Goal: Task Accomplishment & Management: Use online tool/utility

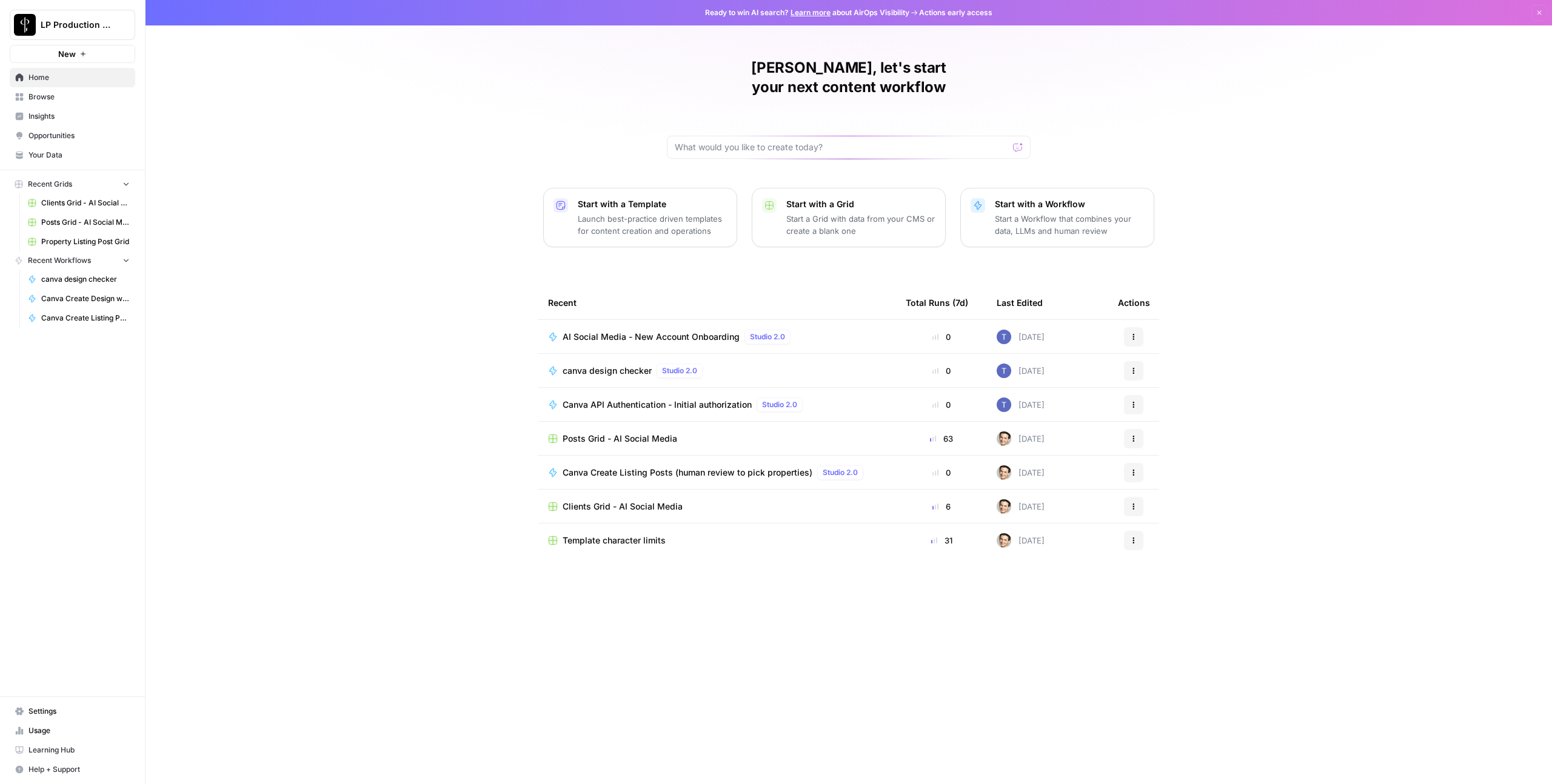
click at [54, 102] on link "Browse" at bounding box center [72, 97] width 125 height 19
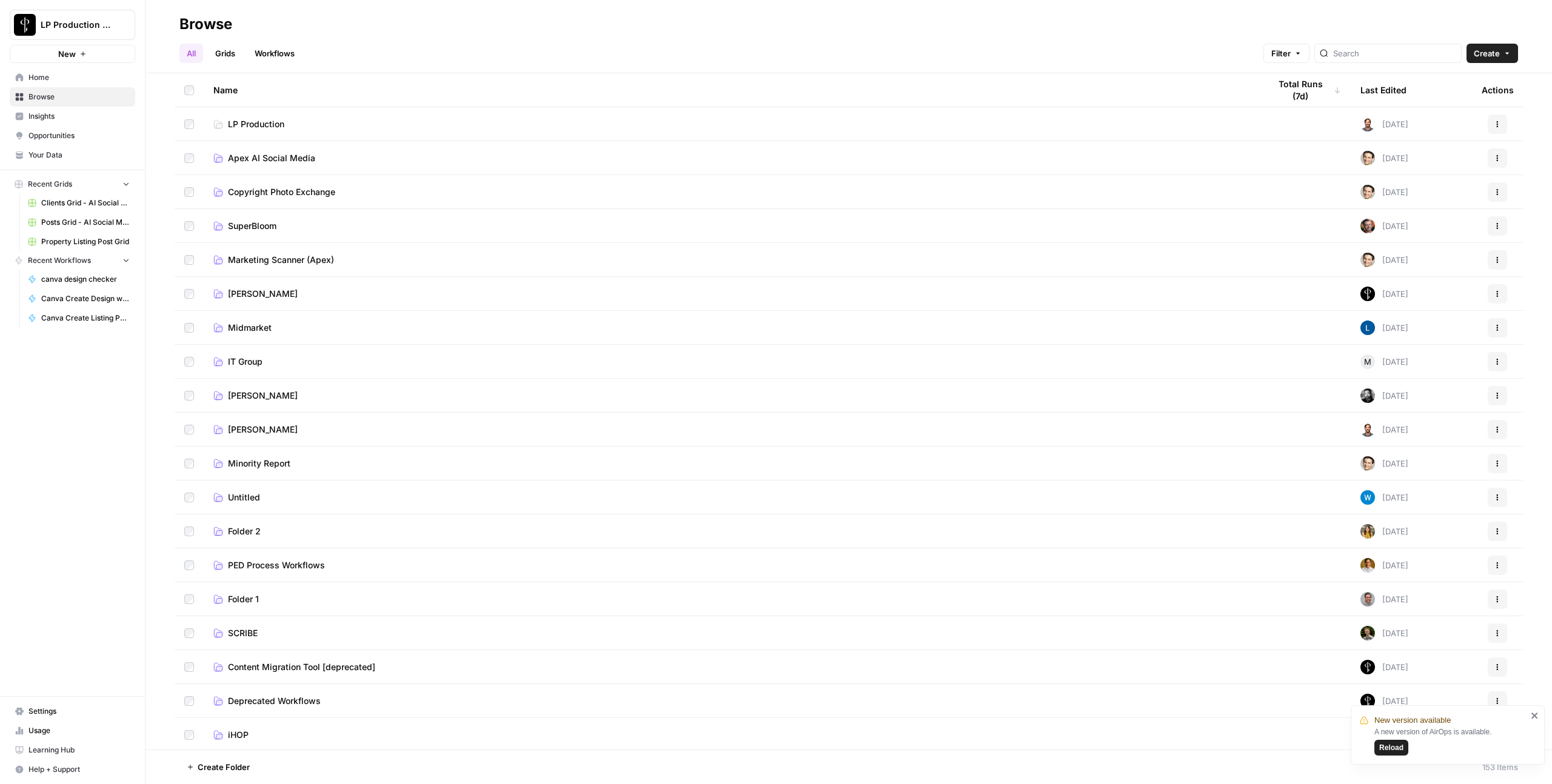
click at [244, 156] on span "Apex AI Social Media" at bounding box center [271, 158] width 87 height 12
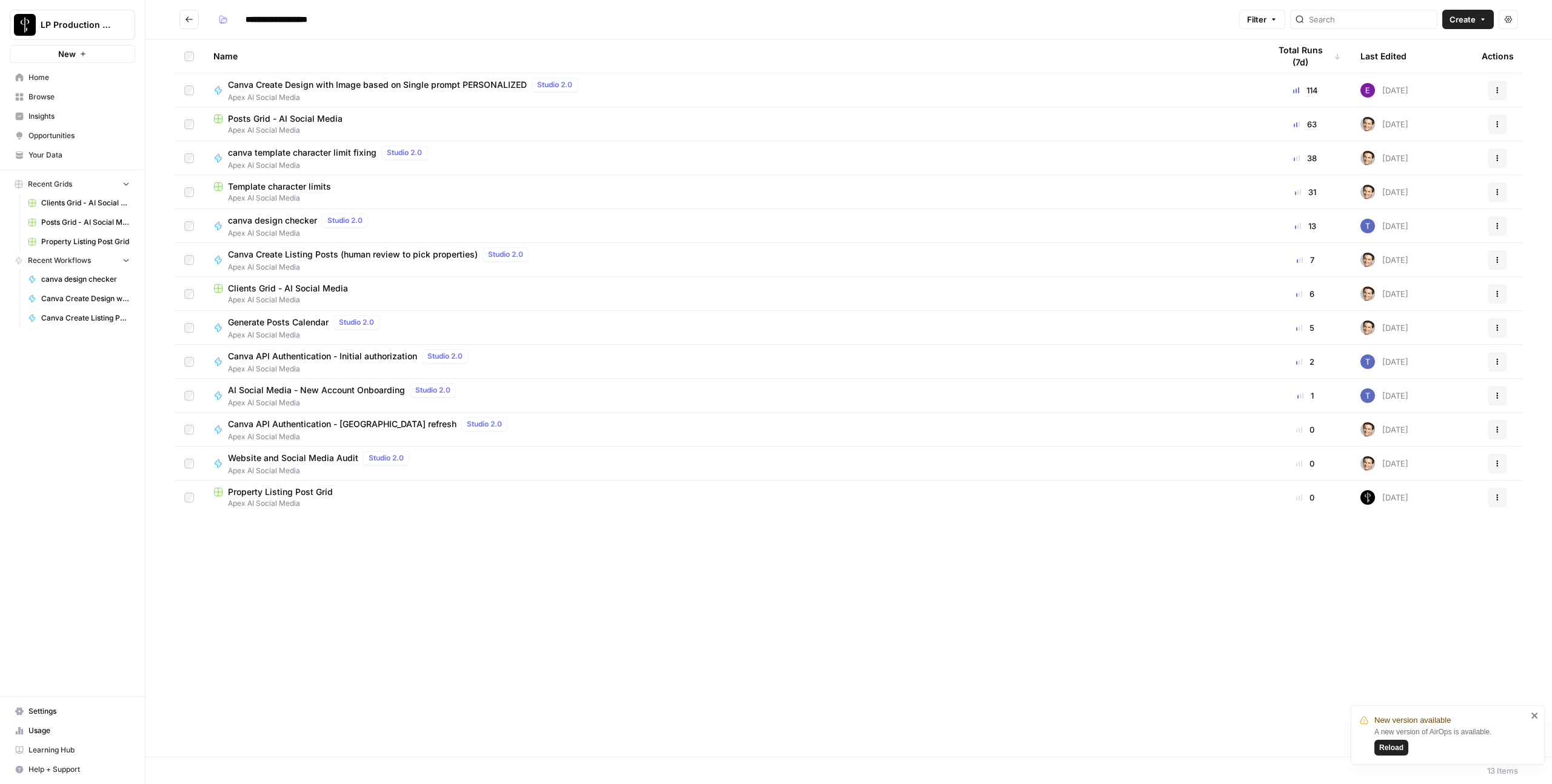
click at [250, 126] on span "Apex AI Social Media" at bounding box center [731, 130] width 1037 height 11
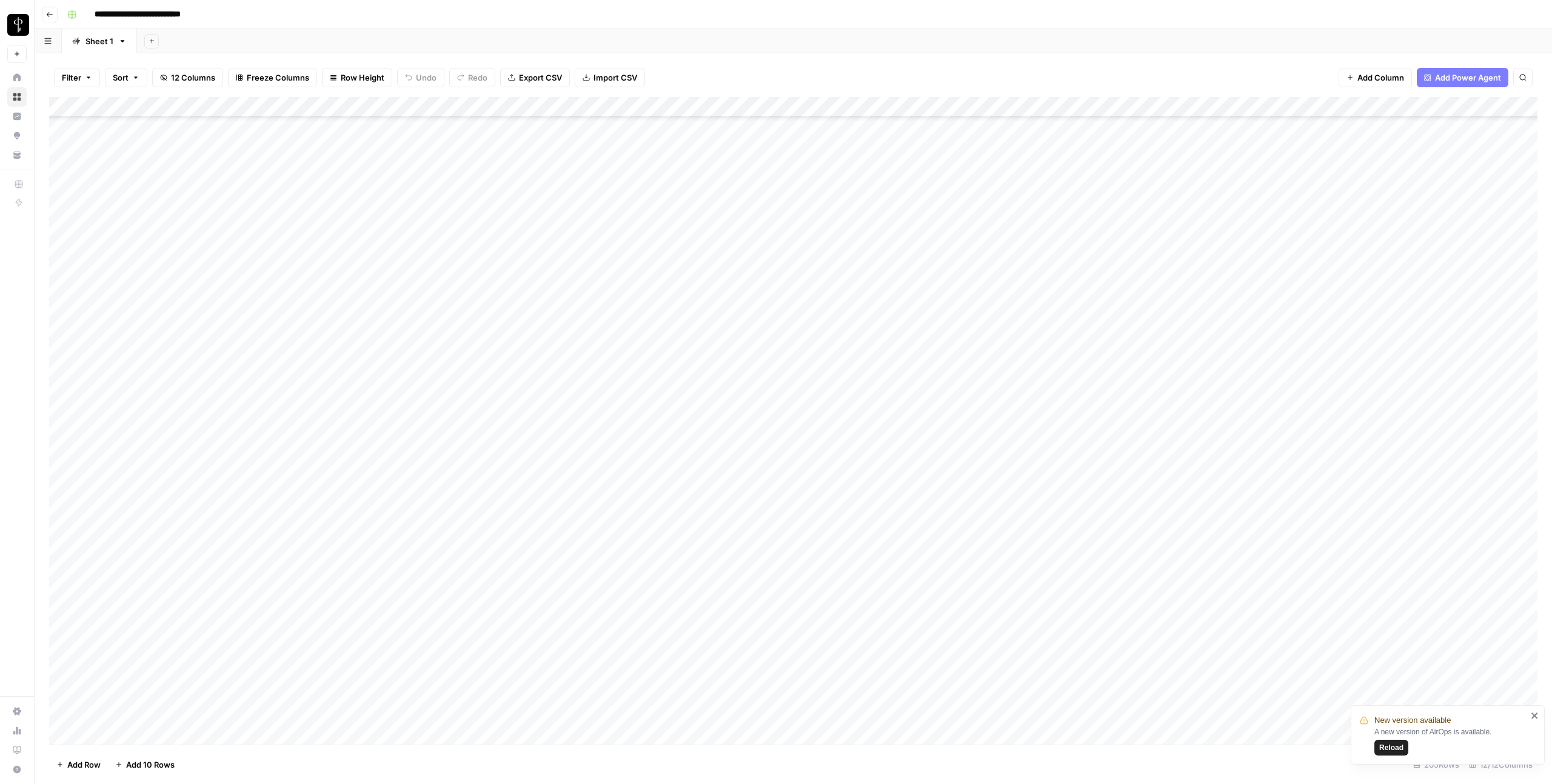
scroll to position [3616, 0]
click at [1537, 718] on icon "close" at bounding box center [1535, 715] width 8 height 10
click at [1338, 297] on div "Add Column" at bounding box center [793, 421] width 1488 height 648
click at [1337, 301] on div "Add Column" at bounding box center [793, 421] width 1488 height 648
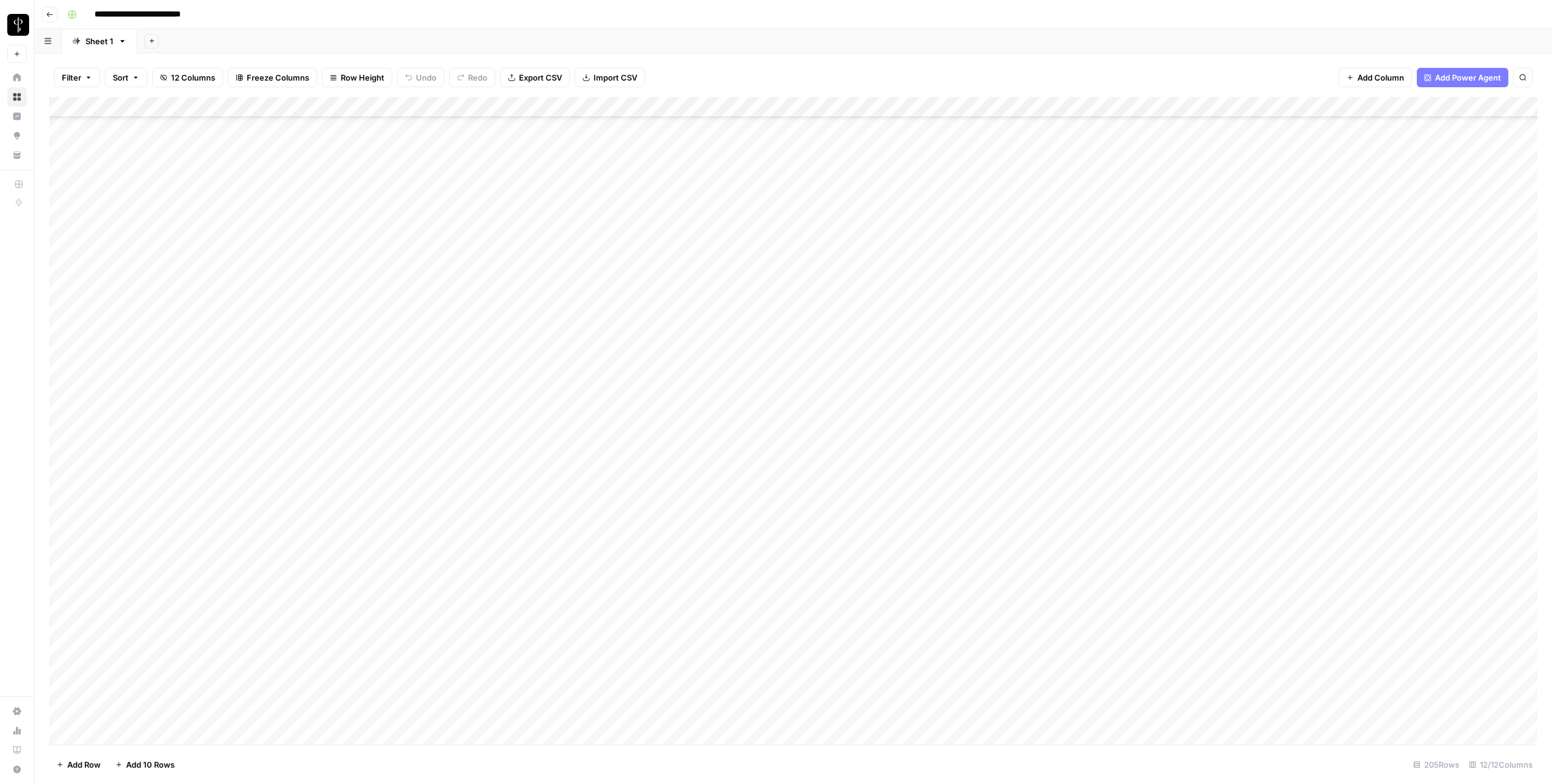
click at [1337, 326] on div "Add Column" at bounding box center [793, 421] width 1488 height 648
click at [1335, 385] on div "Add Column" at bounding box center [793, 421] width 1488 height 648
click at [1327, 365] on div "Add Column" at bounding box center [793, 421] width 1488 height 648
click at [1277, 595] on div "Add Column" at bounding box center [793, 421] width 1488 height 648
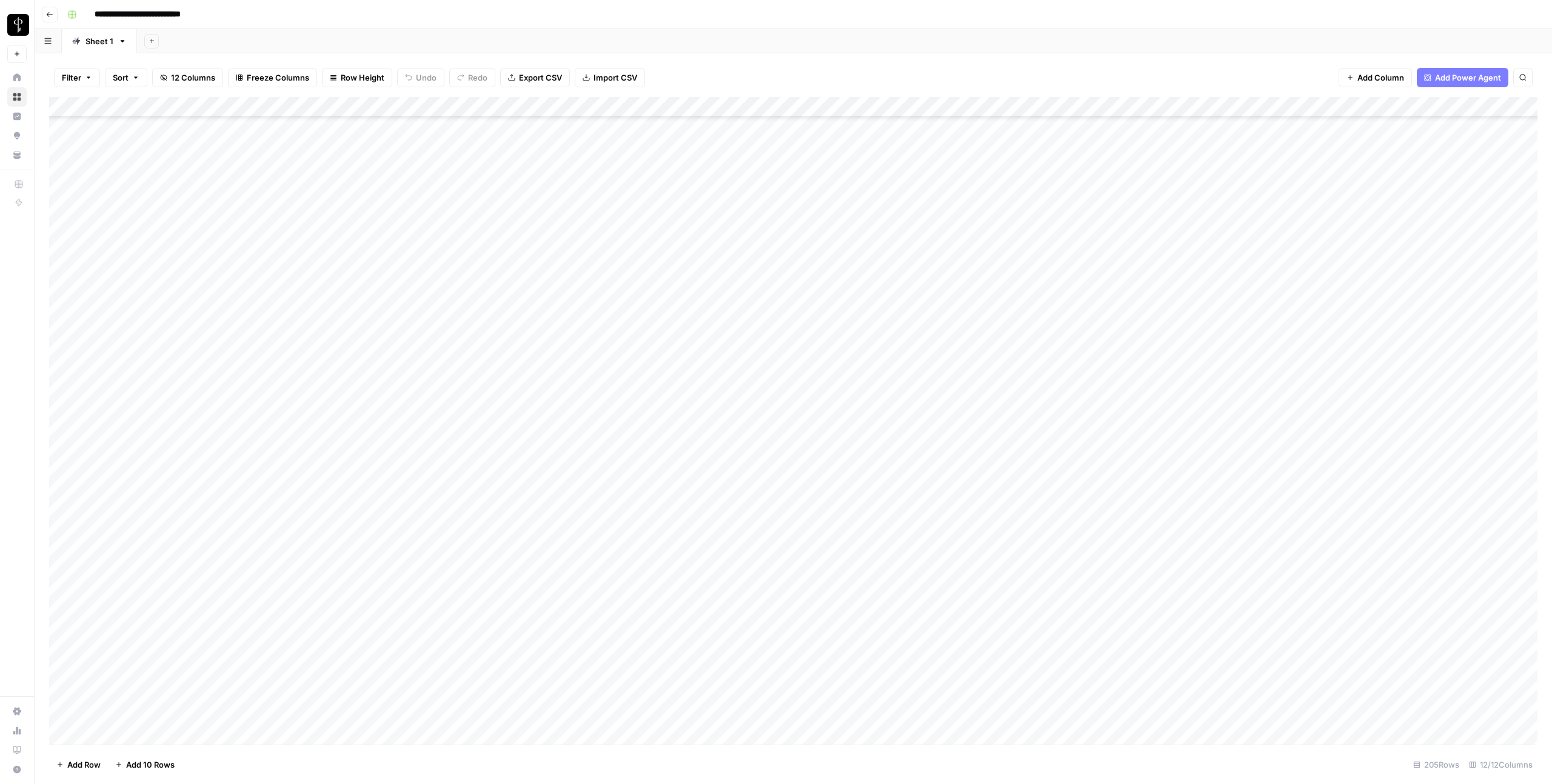
click at [1277, 595] on div "Add Column" at bounding box center [793, 421] width 1488 height 648
click at [1293, 569] on div "Add Column" at bounding box center [793, 421] width 1488 height 648
click at [1297, 596] on div "Add Column" at bounding box center [793, 421] width 1488 height 648
click at [1315, 556] on div "Add Column" at bounding box center [793, 421] width 1488 height 648
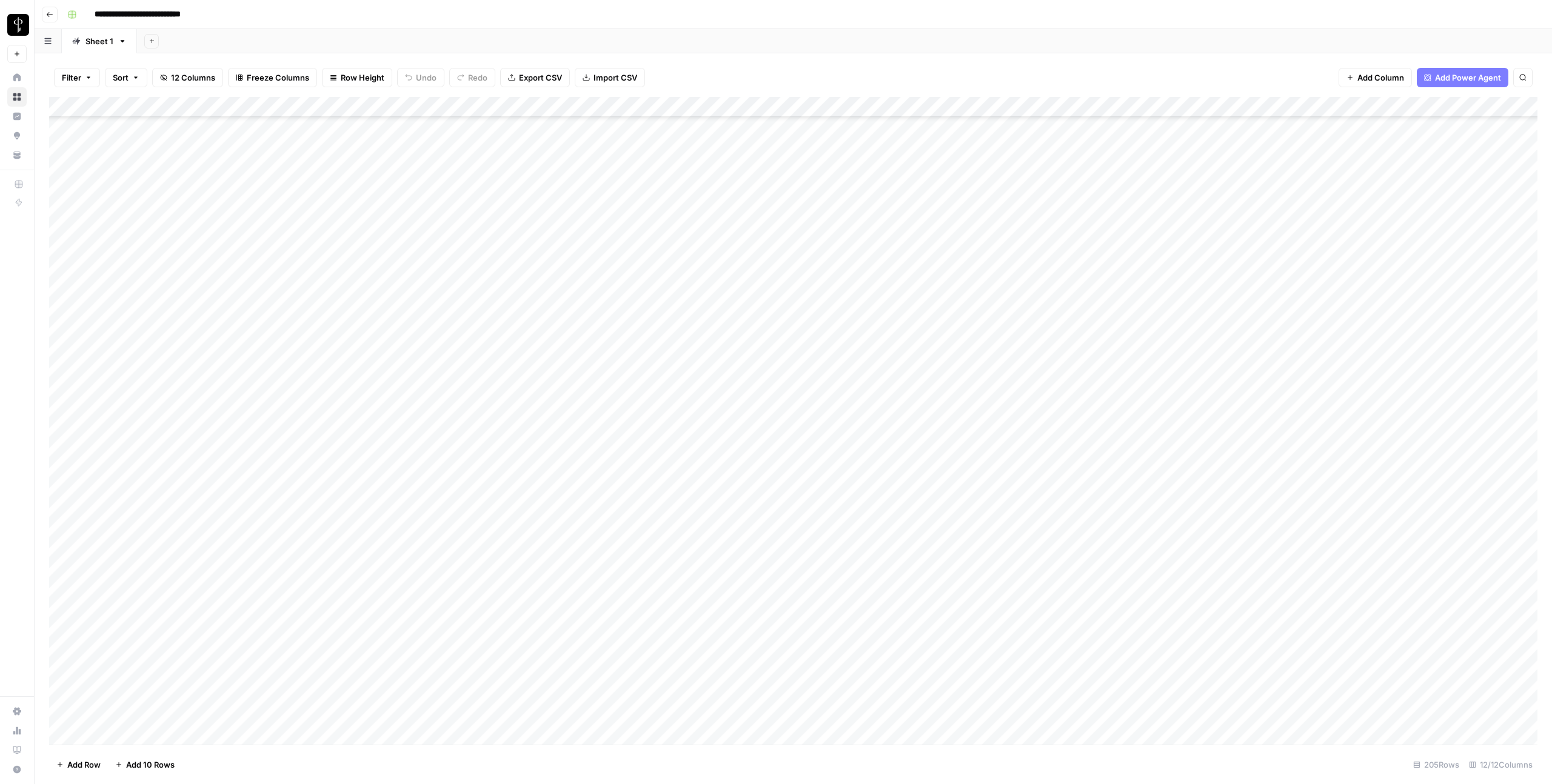
click at [1308, 613] on div "Add Column" at bounding box center [793, 421] width 1488 height 648
click at [1352, 556] on div "Add Column" at bounding box center [793, 421] width 1488 height 648
click at [1288, 536] on div "Add Column" at bounding box center [793, 421] width 1488 height 648
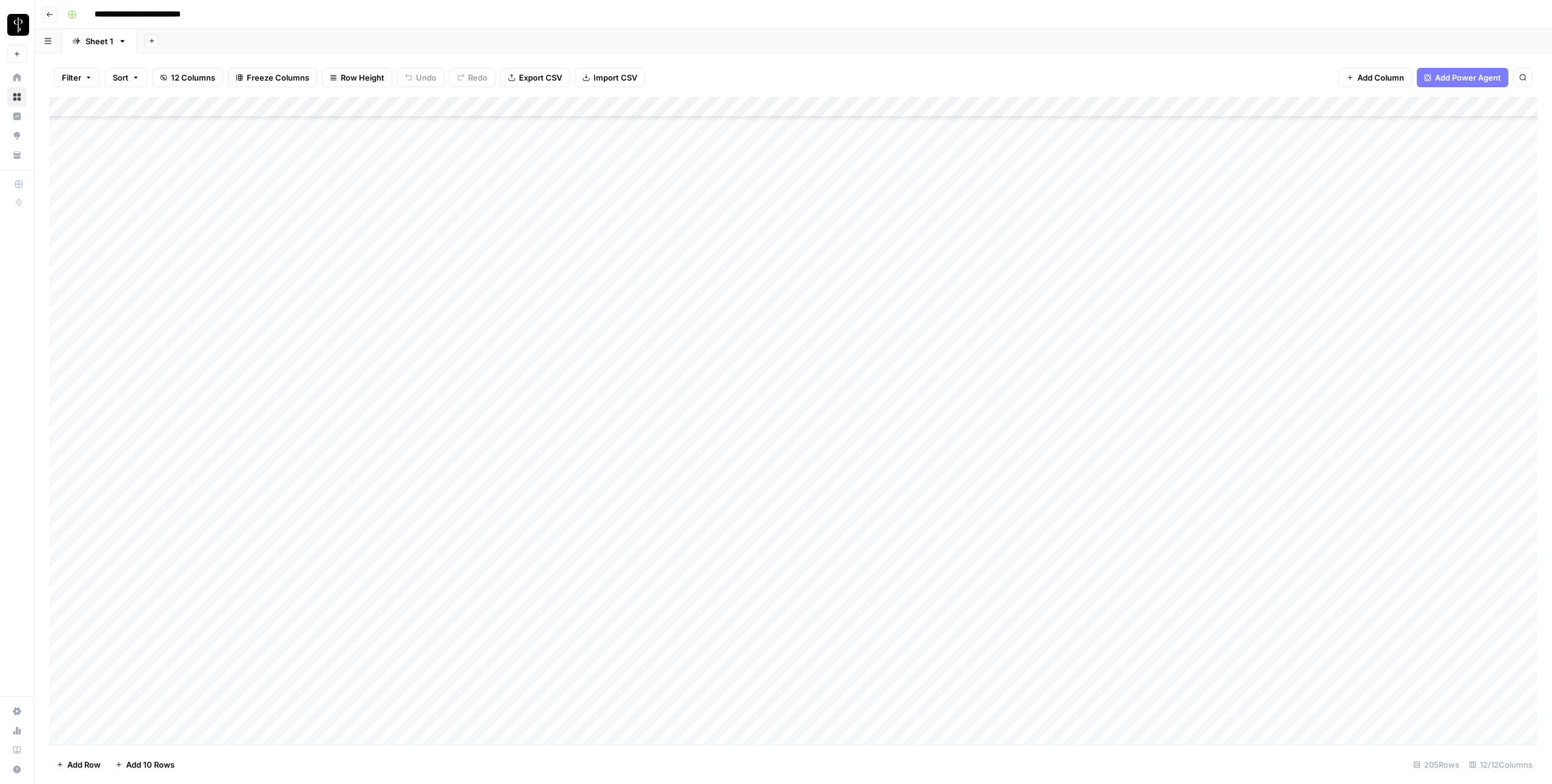
click at [1288, 536] on div "Add Column" at bounding box center [793, 421] width 1488 height 648
click at [1214, 538] on div "Add Column" at bounding box center [793, 421] width 1488 height 648
click at [1115, 559] on div "Add Column" at bounding box center [793, 421] width 1488 height 648
click at [848, 559] on div "Add Column" at bounding box center [793, 421] width 1488 height 648
click at [1121, 579] on div "Add Column" at bounding box center [793, 421] width 1488 height 648
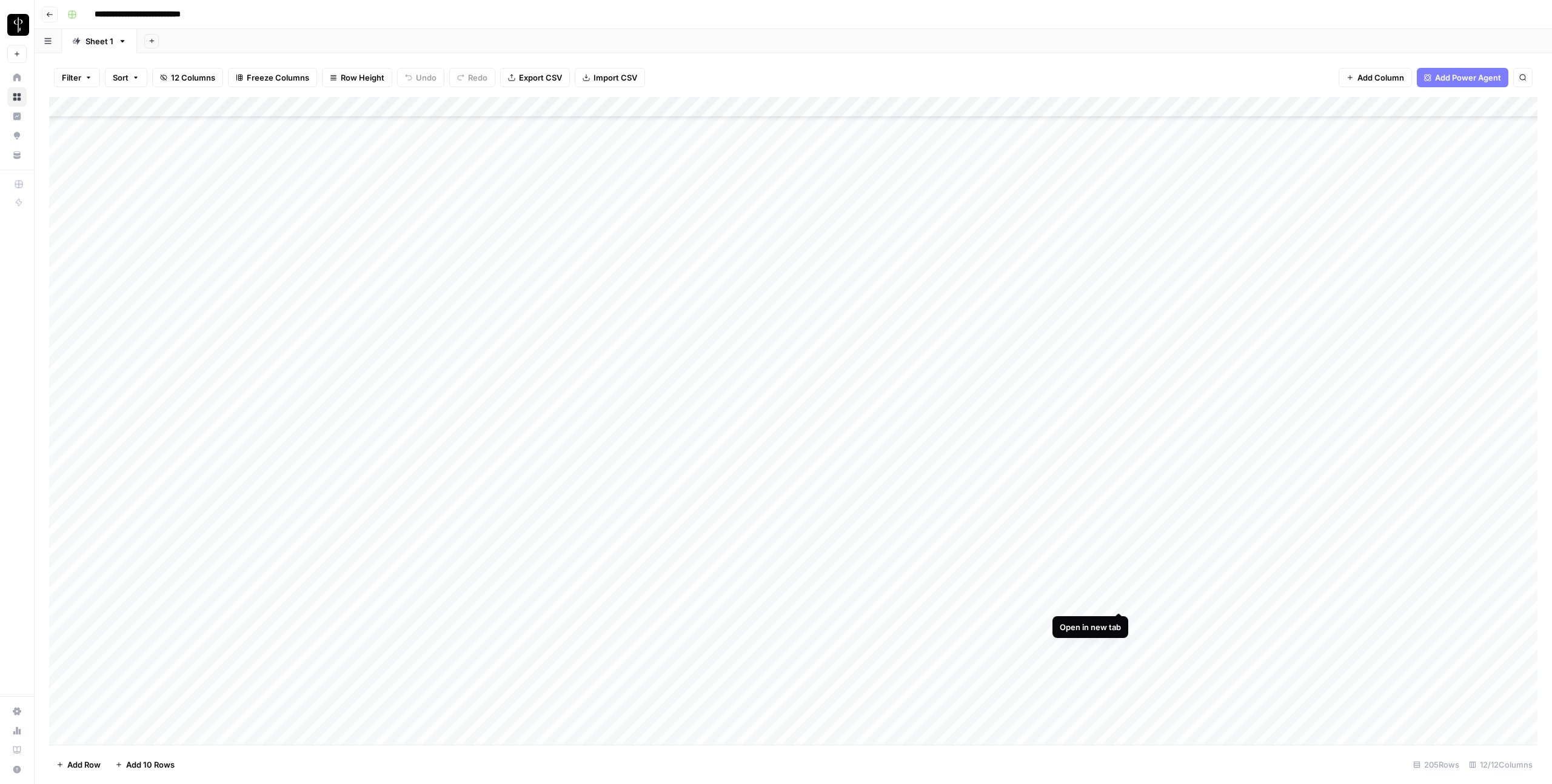
click at [1120, 603] on div "Add Column" at bounding box center [793, 421] width 1488 height 648
click at [851, 601] on div "Add Column" at bounding box center [793, 421] width 1488 height 648
click at [1120, 619] on div "Add Column" at bounding box center [793, 421] width 1488 height 648
click at [850, 622] on div "Add Column" at bounding box center [793, 421] width 1488 height 648
click at [1121, 600] on div "Add Column" at bounding box center [793, 421] width 1488 height 648
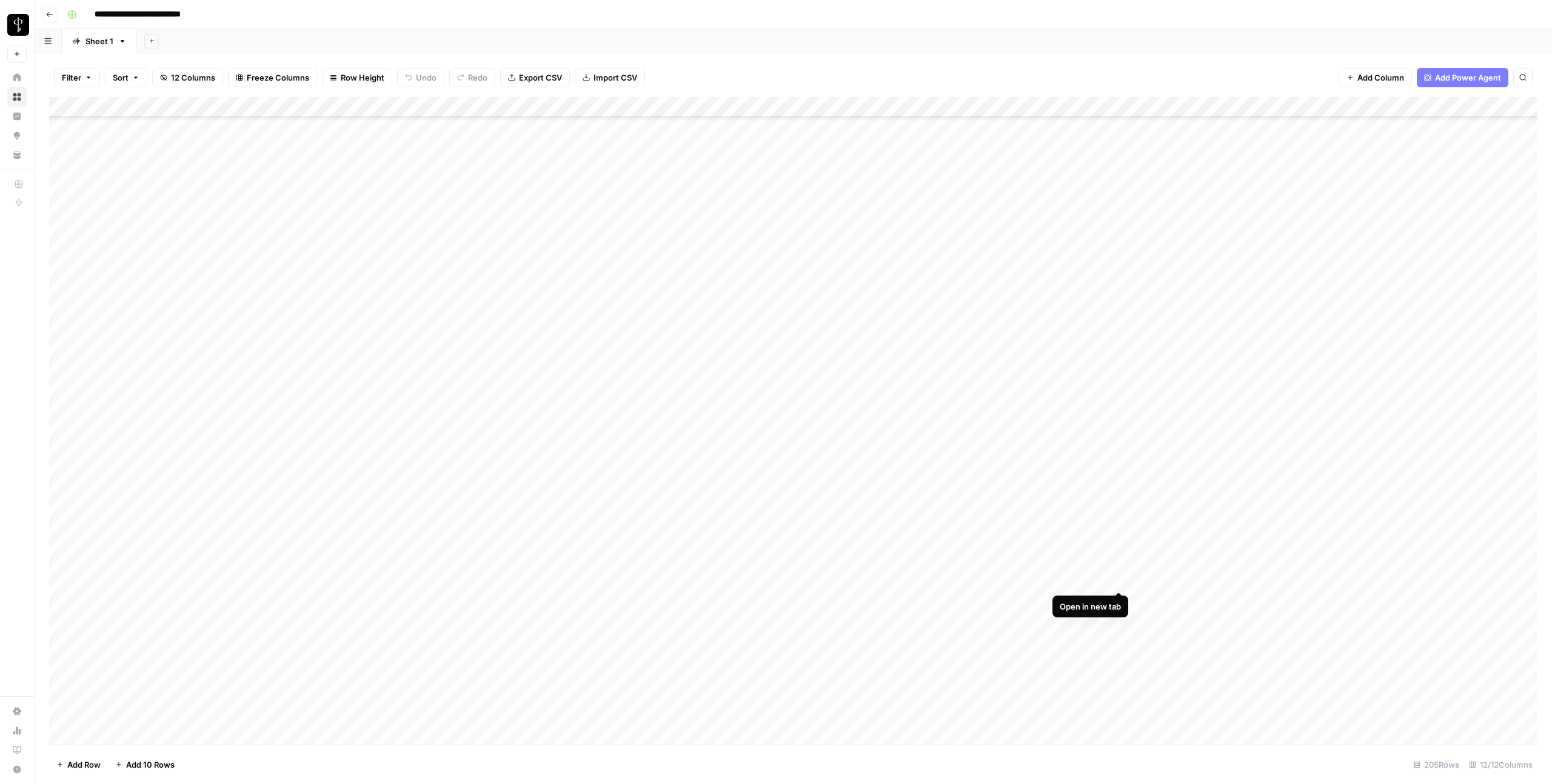
click at [1116, 579] on div "Add Column" at bounding box center [793, 421] width 1488 height 648
click at [1120, 559] on div "Add Column" at bounding box center [793, 421] width 1488 height 648
click at [1123, 449] on div "Add Column" at bounding box center [793, 421] width 1488 height 648
click at [848, 450] on div "Add Column" at bounding box center [793, 421] width 1488 height 648
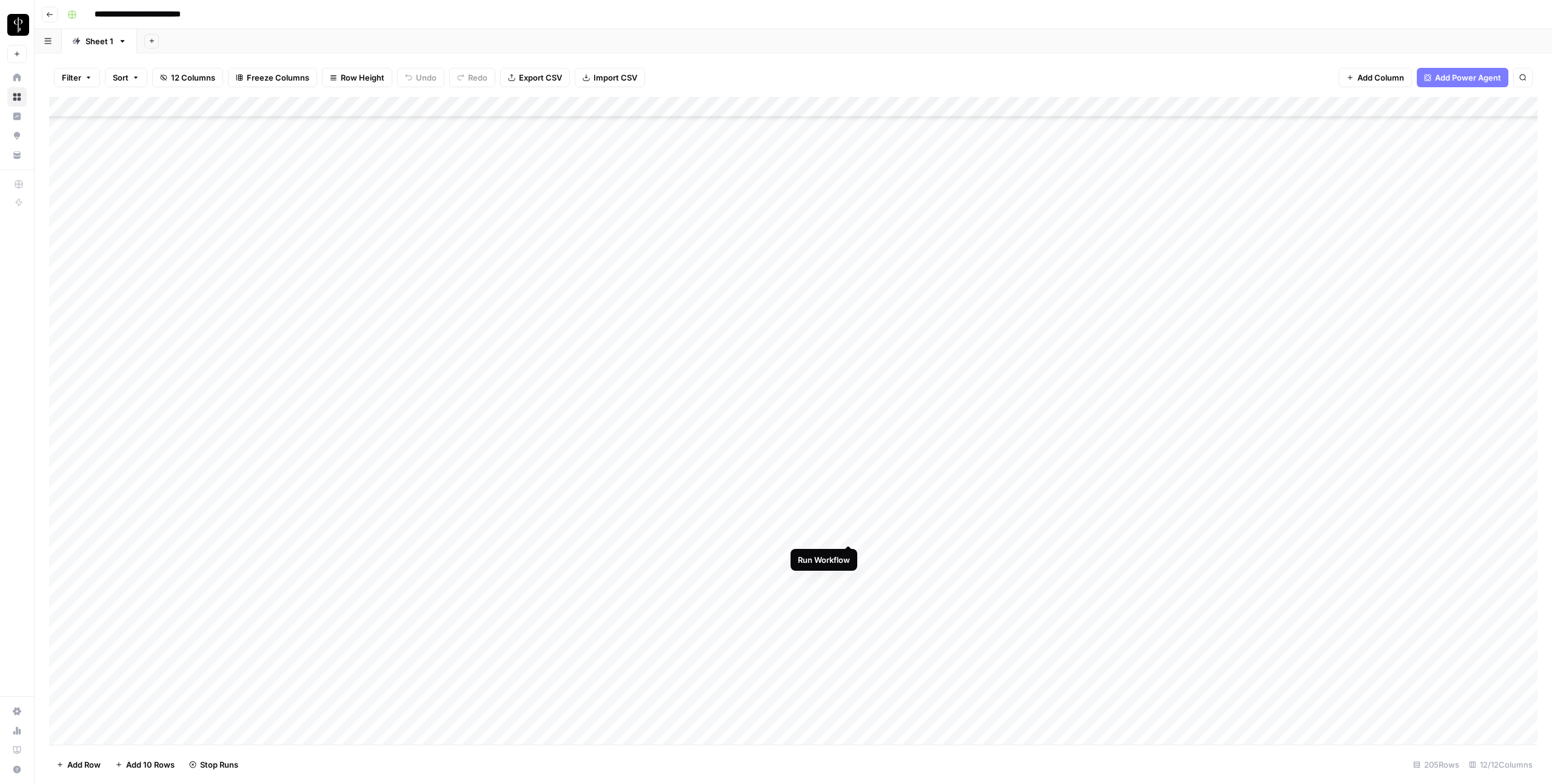
click at [848, 533] on div "Add Column" at bounding box center [793, 421] width 1488 height 648
click at [851, 592] on div "Add Column" at bounding box center [793, 421] width 1488 height 648
click at [845, 633] on div "Add Column" at bounding box center [793, 421] width 1488 height 648
click at [850, 693] on div "Add Column" at bounding box center [793, 421] width 1488 height 648
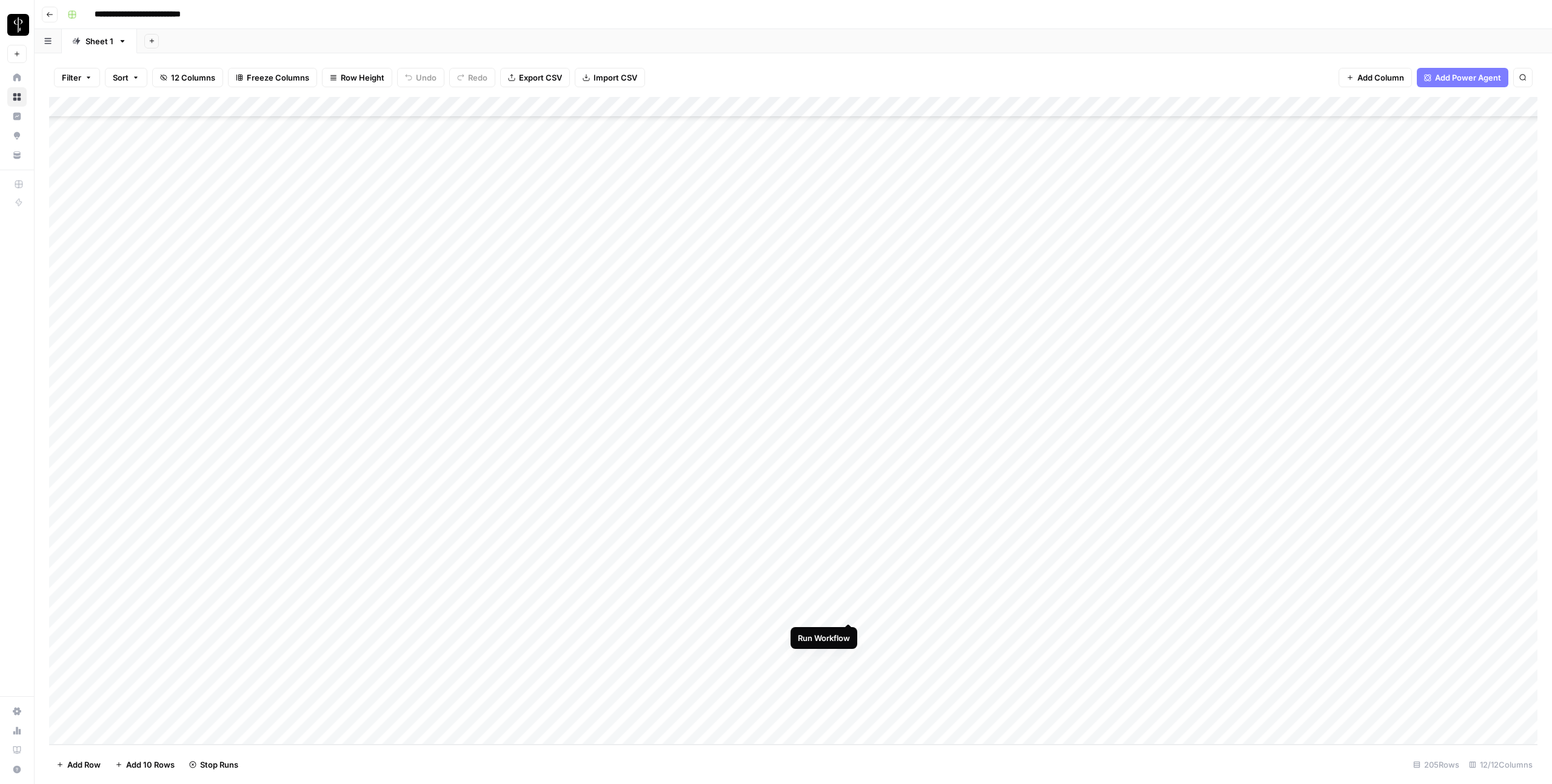
click at [846, 609] on div "Add Column" at bounding box center [793, 421] width 1488 height 648
click at [846, 654] on div "Add Column" at bounding box center [793, 421] width 1488 height 648
click at [848, 712] on div "Add Column" at bounding box center [793, 421] width 1488 height 648
click at [1117, 341] on div "Add Column" at bounding box center [793, 421] width 1488 height 648
click at [1119, 360] on div "Add Column" at bounding box center [793, 421] width 1488 height 648
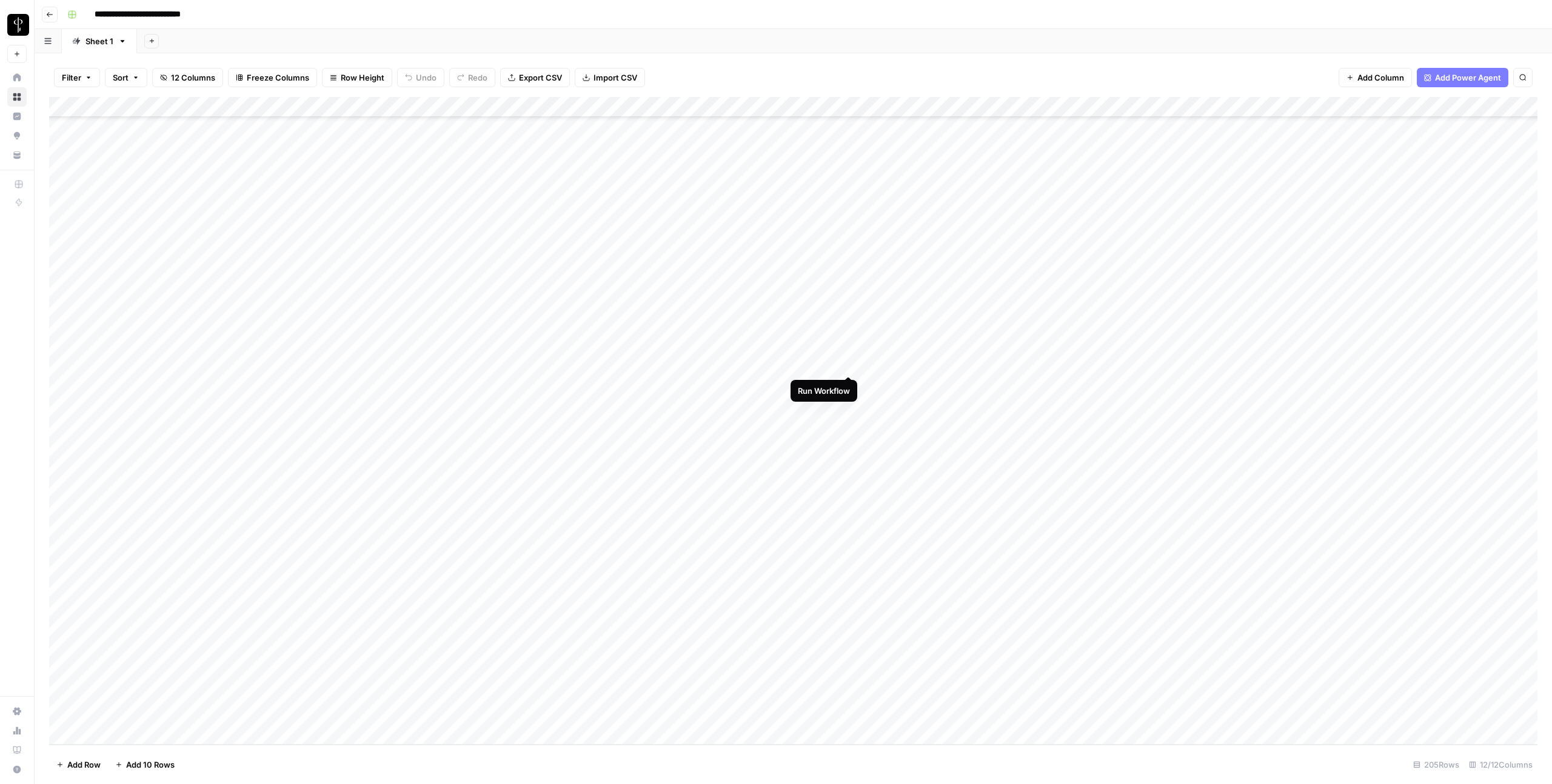
click at [850, 364] on div "Add Column" at bounding box center [793, 421] width 1488 height 648
click at [1119, 383] on div "Add Column" at bounding box center [793, 421] width 1488 height 648
click at [1118, 425] on div "Add Column" at bounding box center [793, 421] width 1488 height 648
click at [848, 426] on div "Add Column" at bounding box center [793, 421] width 1488 height 648
click at [1119, 450] on div "Add Column" at bounding box center [793, 421] width 1488 height 648
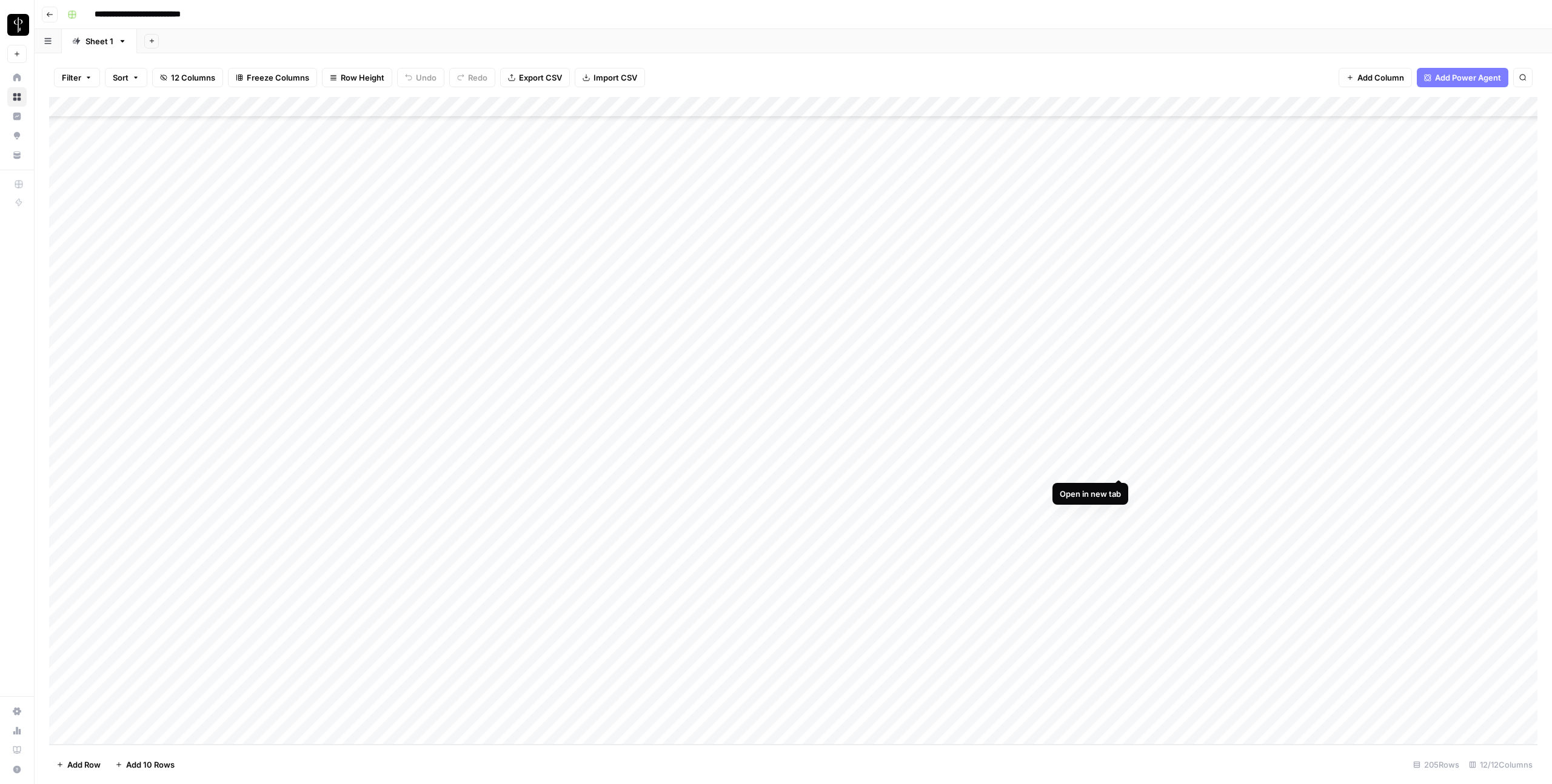
click at [1119, 469] on div "Add Column" at bounding box center [793, 421] width 1488 height 648
click at [1119, 486] on div "Add Column" at bounding box center [793, 421] width 1488 height 648
click at [852, 488] on div "Add Column" at bounding box center [793, 421] width 1488 height 648
click at [851, 694] on div "Add Column" at bounding box center [793, 421] width 1488 height 648
click at [1126, 509] on div "Add Column" at bounding box center [793, 421] width 1488 height 648
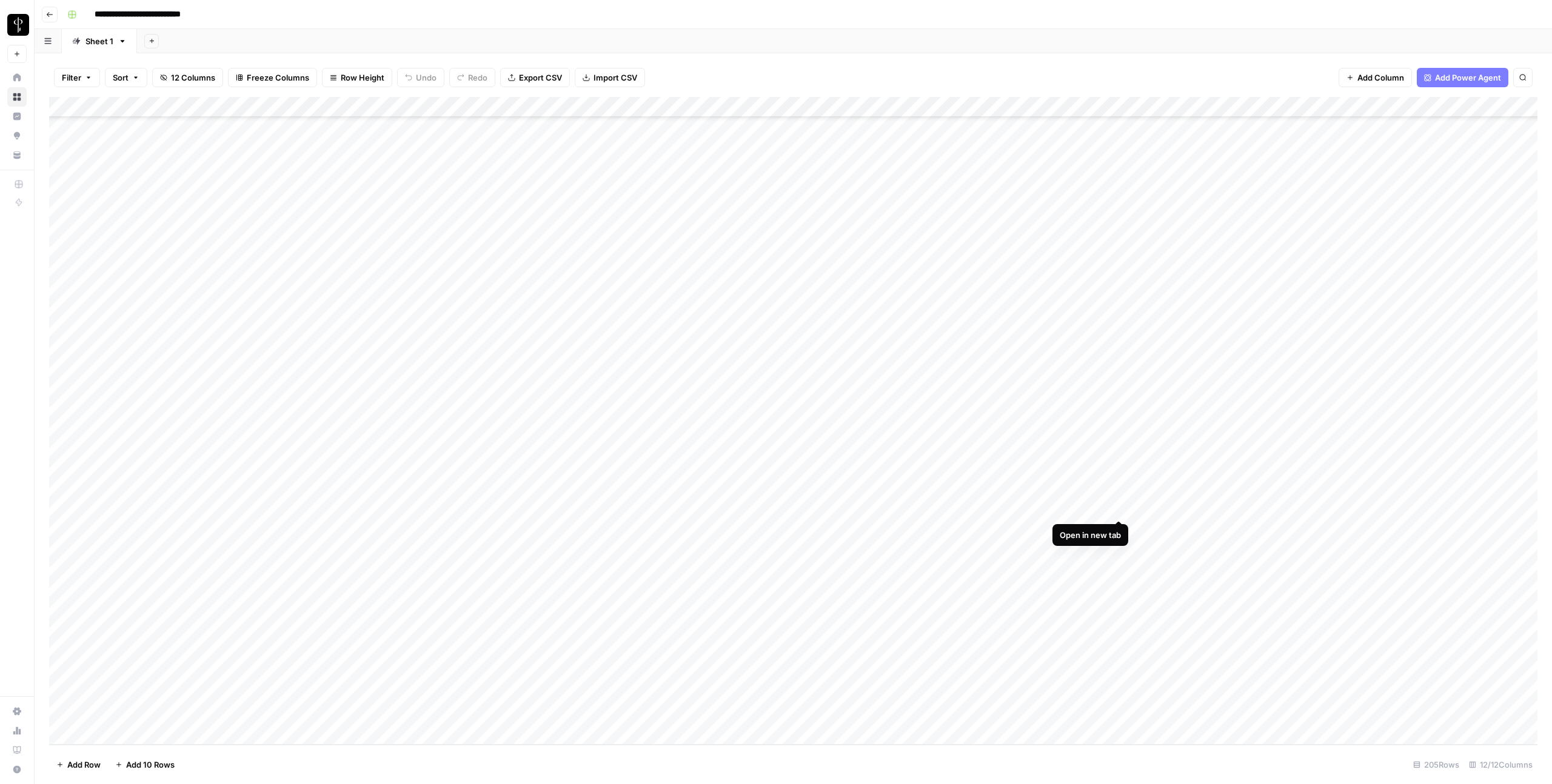
click at [1121, 507] on div "Add Column" at bounding box center [793, 421] width 1488 height 648
click at [1119, 522] on div "Add Column" at bounding box center [793, 421] width 1488 height 648
click at [848, 527] on div "Add Column" at bounding box center [793, 421] width 1488 height 648
click at [1121, 547] on div "Add Column" at bounding box center [793, 421] width 1488 height 648
click at [1118, 567] on div "Add Column" at bounding box center [793, 421] width 1488 height 648
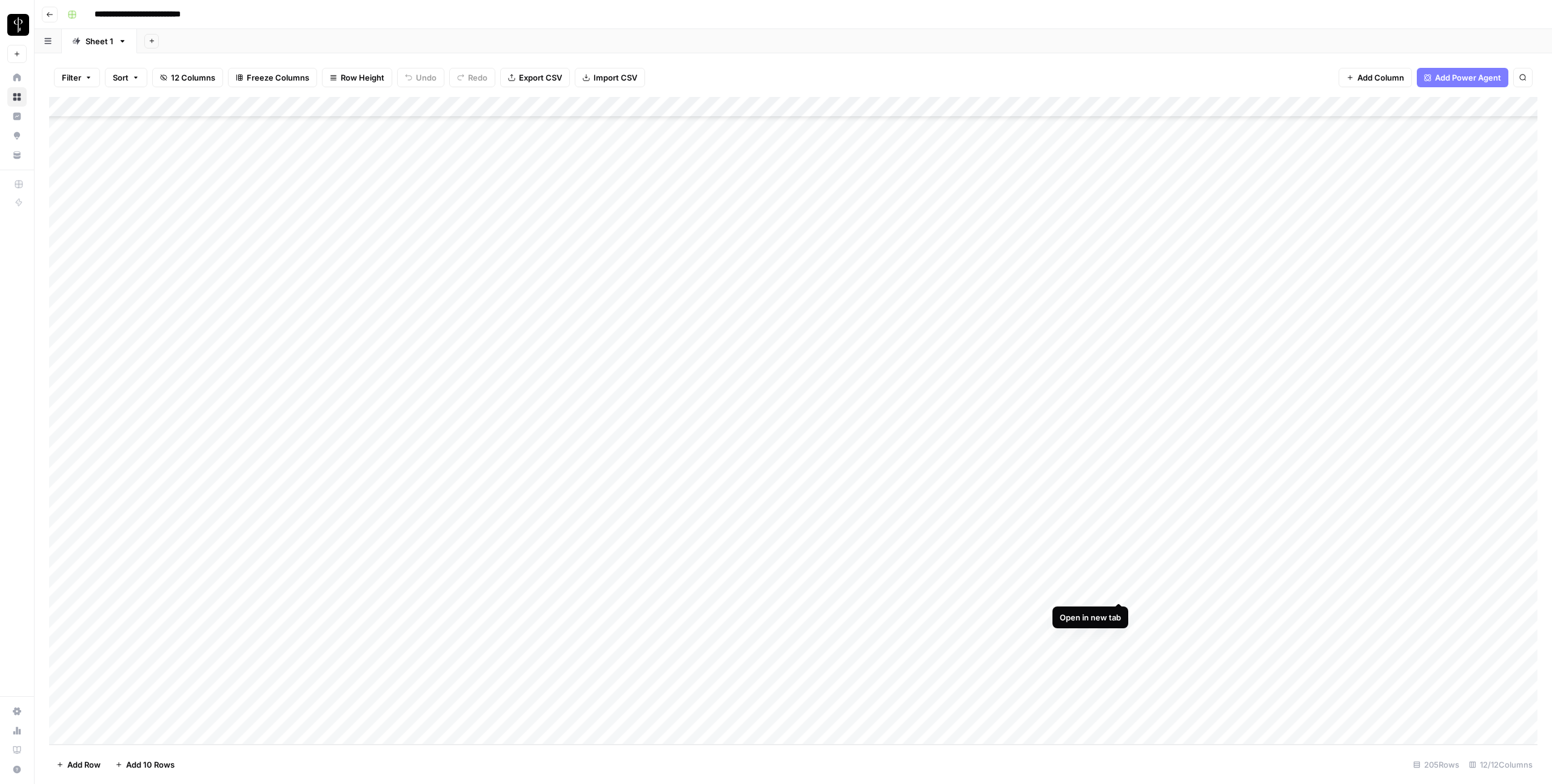
click at [1123, 590] on div "Add Column" at bounding box center [793, 421] width 1488 height 648
click at [847, 589] on div "Add Column" at bounding box center [793, 421] width 1488 height 648
click at [1120, 608] on div "Add Column" at bounding box center [793, 421] width 1488 height 648
click at [1122, 631] on div "Add Column" at bounding box center [793, 421] width 1488 height 648
click at [1121, 652] on div "Add Column" at bounding box center [793, 421] width 1488 height 648
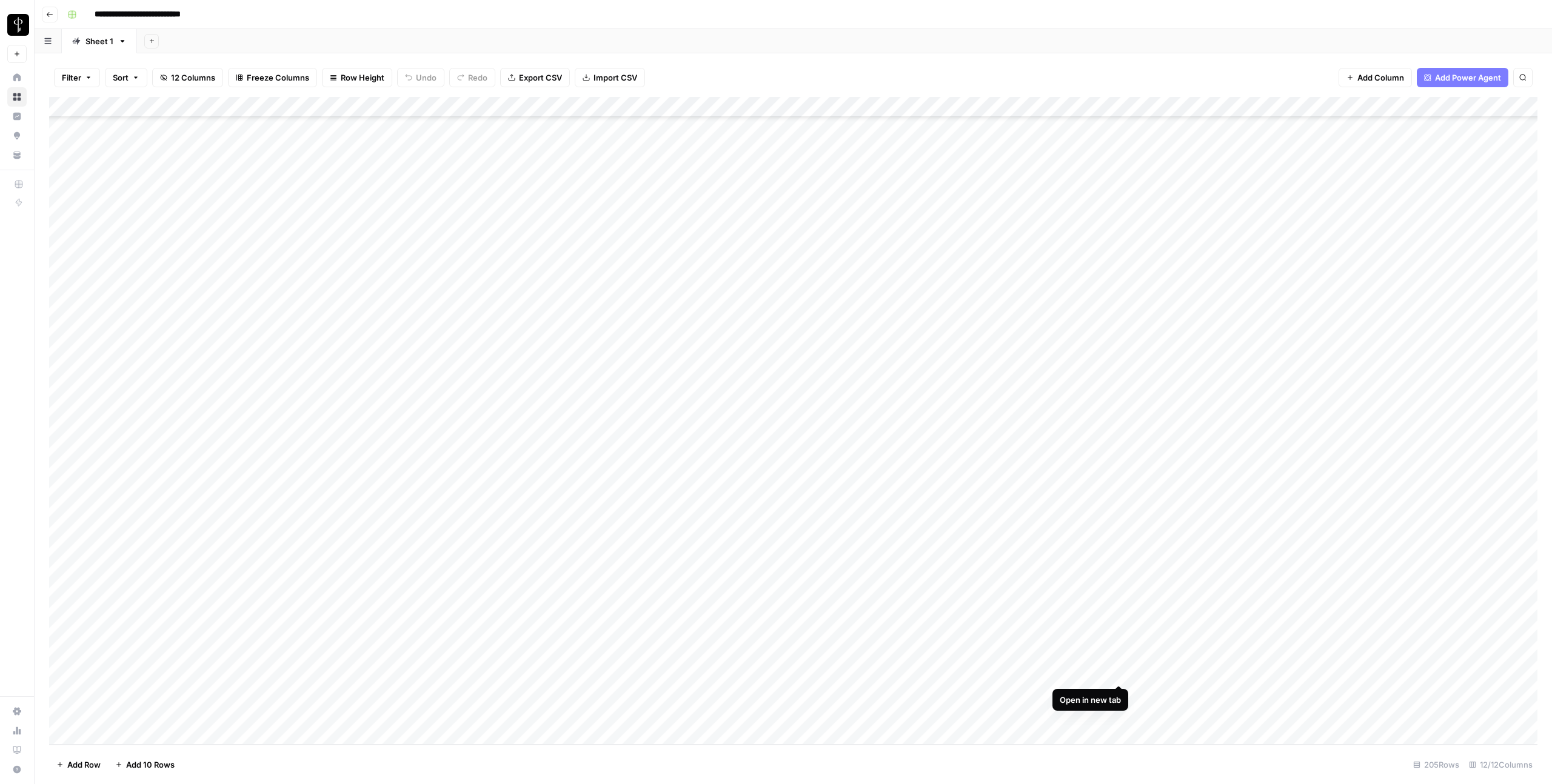
click at [1117, 673] on div "Add Column" at bounding box center [793, 421] width 1488 height 648
click at [848, 673] on div "Add Column" at bounding box center [793, 421] width 1488 height 648
click at [1119, 693] on div "Add Column" at bounding box center [793, 421] width 1488 height 648
click at [1121, 715] on div "Add Column" at bounding box center [793, 421] width 1488 height 648
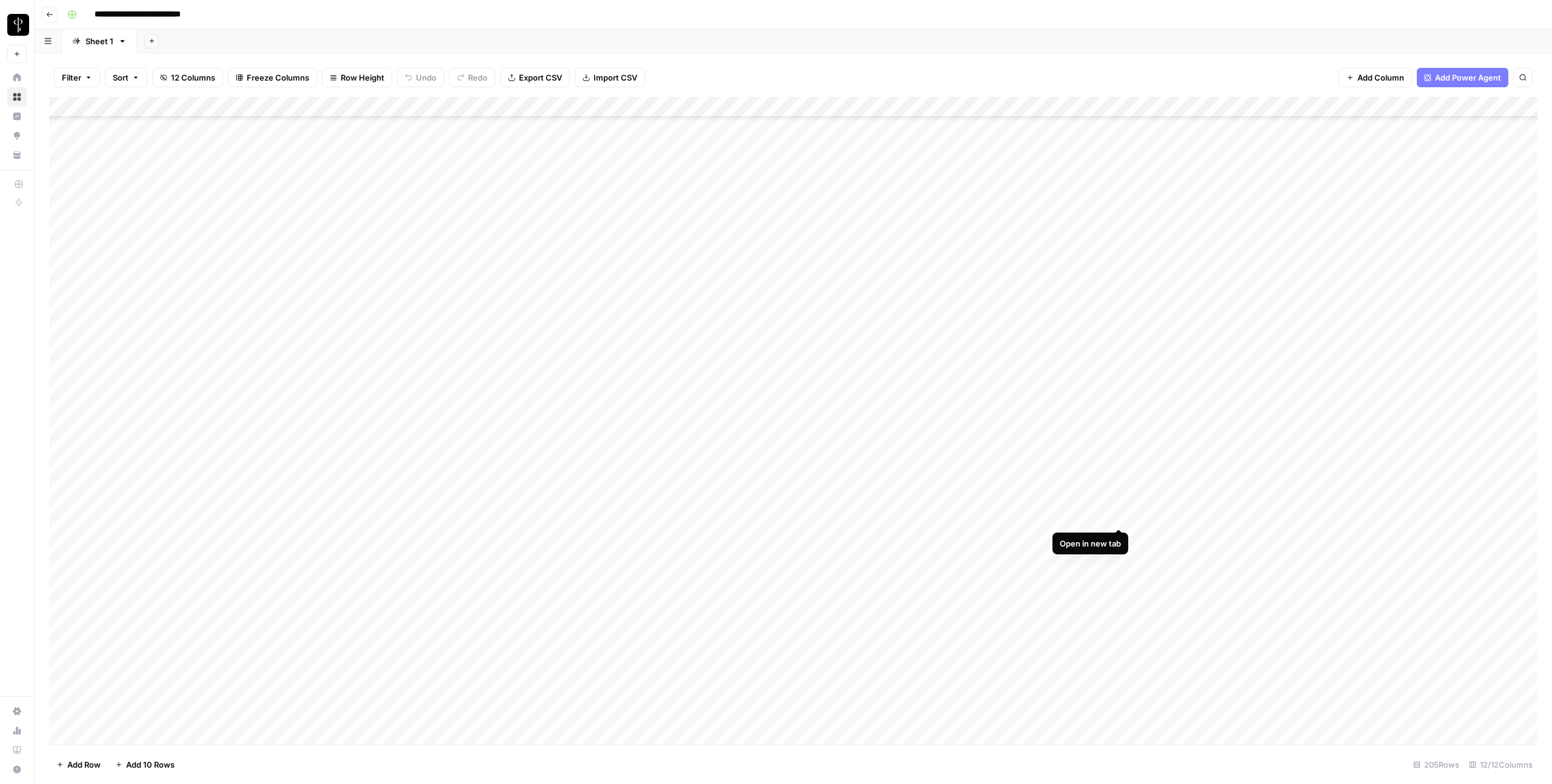
click at [1117, 514] on div "Add Column" at bounding box center [793, 421] width 1488 height 648
click at [1361, 518] on div "Add Column" at bounding box center [793, 421] width 1488 height 648
click at [1279, 586] on div "Add Column" at bounding box center [793, 421] width 1488 height 648
